Goal: Information Seeking & Learning: Learn about a topic

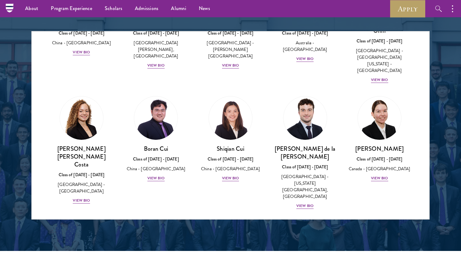
scroll to position [663, 0]
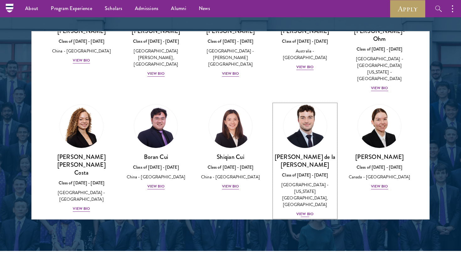
click at [301, 211] on div "View Bio" at bounding box center [305, 214] width 17 height 6
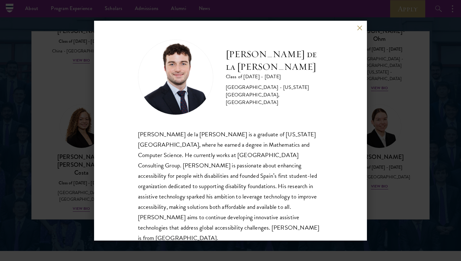
click at [359, 25] on button at bounding box center [359, 27] width 5 height 5
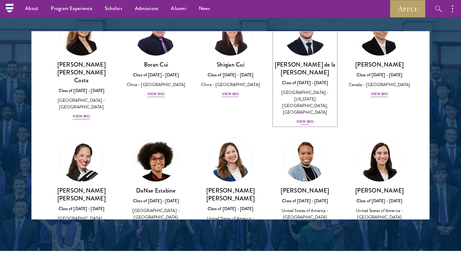
scroll to position [771, 0]
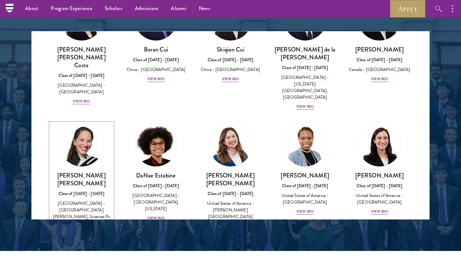
click at [83, 171] on div "[PERSON_NAME] [PERSON_NAME] Class of [DATE] - [DATE] [GEOGRAPHIC_DATA] - [GEOGR…" at bounding box center [82, 200] width 62 height 58
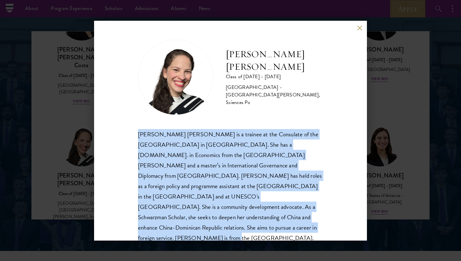
drag, startPoint x: 225, startPoint y: 123, endPoint x: 249, endPoint y: 227, distance: 106.7
click at [249, 227] on div "[PERSON_NAME] [PERSON_NAME] Class of [DATE] - [DATE] [GEOGRAPHIC_DATA] - [GEOGR…" at bounding box center [230, 142] width 185 height 204
click at [249, 227] on div "[PERSON_NAME] [PERSON_NAME] is a trainee at the Consulate of the [GEOGRAPHIC_DA…" at bounding box center [230, 186] width 185 height 114
drag, startPoint x: 249, startPoint y: 227, endPoint x: 255, endPoint y: 120, distance: 106.6
click at [255, 121] on div "[PERSON_NAME] [PERSON_NAME] Class of [DATE] - [DATE] [GEOGRAPHIC_DATA] - [GEOGR…" at bounding box center [230, 142] width 185 height 204
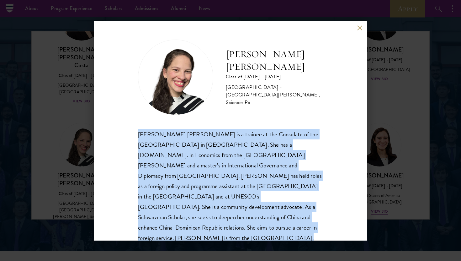
click at [255, 120] on div "[PERSON_NAME] [PERSON_NAME] Class of [DATE] - [DATE] [GEOGRAPHIC_DATA] - [GEOGR…" at bounding box center [230, 142] width 185 height 204
drag, startPoint x: 255, startPoint y: 120, endPoint x: 242, endPoint y: 235, distance: 115.9
click at [242, 235] on div "[PERSON_NAME] [PERSON_NAME] Class of [DATE] - [DATE] [GEOGRAPHIC_DATA] - [GEOGR…" at bounding box center [230, 131] width 273 height 220
drag, startPoint x: 242, startPoint y: 235, endPoint x: 247, endPoint y: 118, distance: 117.5
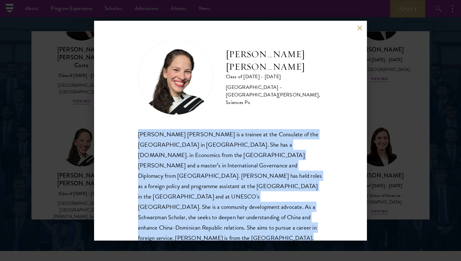
click at [247, 118] on div "[PERSON_NAME] [PERSON_NAME] Class of [DATE] - [DATE] [GEOGRAPHIC_DATA] - [GEOGR…" at bounding box center [230, 131] width 273 height 220
click at [247, 118] on div "[PERSON_NAME] [PERSON_NAME] Class of [DATE] - [DATE] [GEOGRAPHIC_DATA] - [GEOGR…" at bounding box center [230, 142] width 185 height 204
drag, startPoint x: 247, startPoint y: 118, endPoint x: 256, endPoint y: 236, distance: 118.0
click at [256, 236] on div "[PERSON_NAME] [PERSON_NAME] Class of [DATE] - [DATE] [GEOGRAPHIC_DATA] - [GEOGR…" at bounding box center [230, 131] width 273 height 220
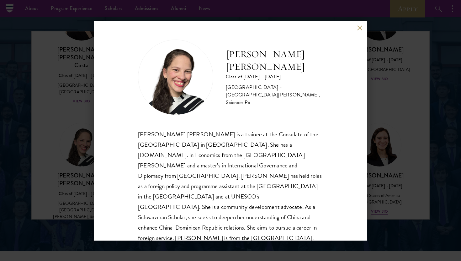
click at [391, 139] on div "[PERSON_NAME] [PERSON_NAME] Class of [DATE] - [DATE] [GEOGRAPHIC_DATA] - [GEOGR…" at bounding box center [230, 130] width 461 height 261
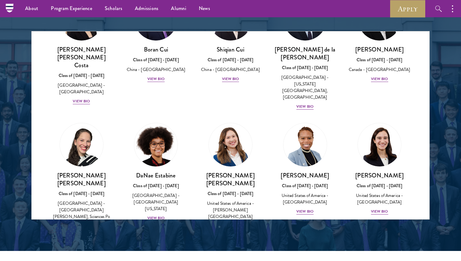
scroll to position [3051, 0]
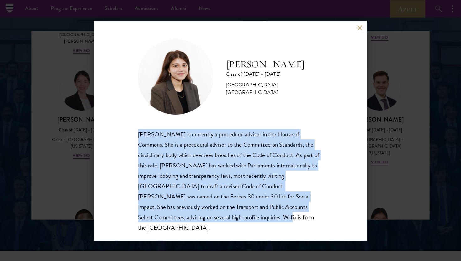
drag, startPoint x: 276, startPoint y: 126, endPoint x: 288, endPoint y: 234, distance: 108.3
click at [288, 234] on div "[PERSON_NAME] Class of [DATE] - [DATE] [GEOGRAPHIC_DATA] - [GEOGRAPHIC_DATA] [G…" at bounding box center [230, 131] width 273 height 220
drag, startPoint x: 260, startPoint y: 223, endPoint x: 299, endPoint y: 122, distance: 109.0
click at [299, 122] on div "[PERSON_NAME] Class of [DATE] - [DATE] [GEOGRAPHIC_DATA] - [GEOGRAPHIC_DATA] [G…" at bounding box center [230, 131] width 273 height 220
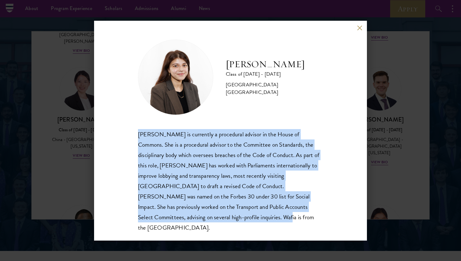
click at [299, 122] on div "[PERSON_NAME] Class of [DATE] - [DATE] [GEOGRAPHIC_DATA] - [GEOGRAPHIC_DATA] [G…" at bounding box center [230, 136] width 185 height 193
drag, startPoint x: 299, startPoint y: 122, endPoint x: 293, endPoint y: 225, distance: 103.1
click at [294, 225] on div "[PERSON_NAME] Class of [DATE] - [DATE] [GEOGRAPHIC_DATA] - [GEOGRAPHIC_DATA] [G…" at bounding box center [230, 131] width 273 height 220
click at [293, 225] on div "[PERSON_NAME] Class of [DATE] - [DATE] [GEOGRAPHIC_DATA] - [GEOGRAPHIC_DATA] [G…" at bounding box center [230, 131] width 273 height 220
drag, startPoint x: 278, startPoint y: 222, endPoint x: 314, endPoint y: 121, distance: 106.7
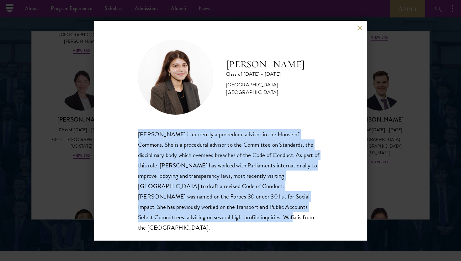
click at [314, 121] on div "[PERSON_NAME] Class of [DATE] - [DATE] [GEOGRAPHIC_DATA] - [GEOGRAPHIC_DATA] [G…" at bounding box center [230, 136] width 185 height 193
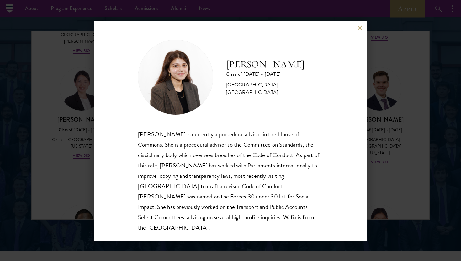
click at [404, 114] on div "[PERSON_NAME] Class of [DATE] - [DATE] [GEOGRAPHIC_DATA] - [GEOGRAPHIC_DATA] [G…" at bounding box center [230, 130] width 461 height 261
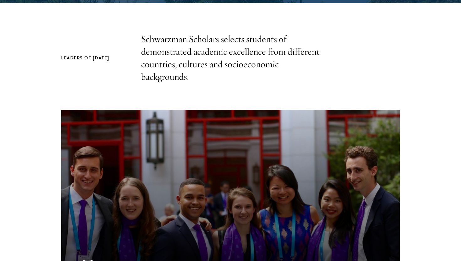
scroll to position [793, 0]
